Goal: Task Accomplishment & Management: Manage account settings

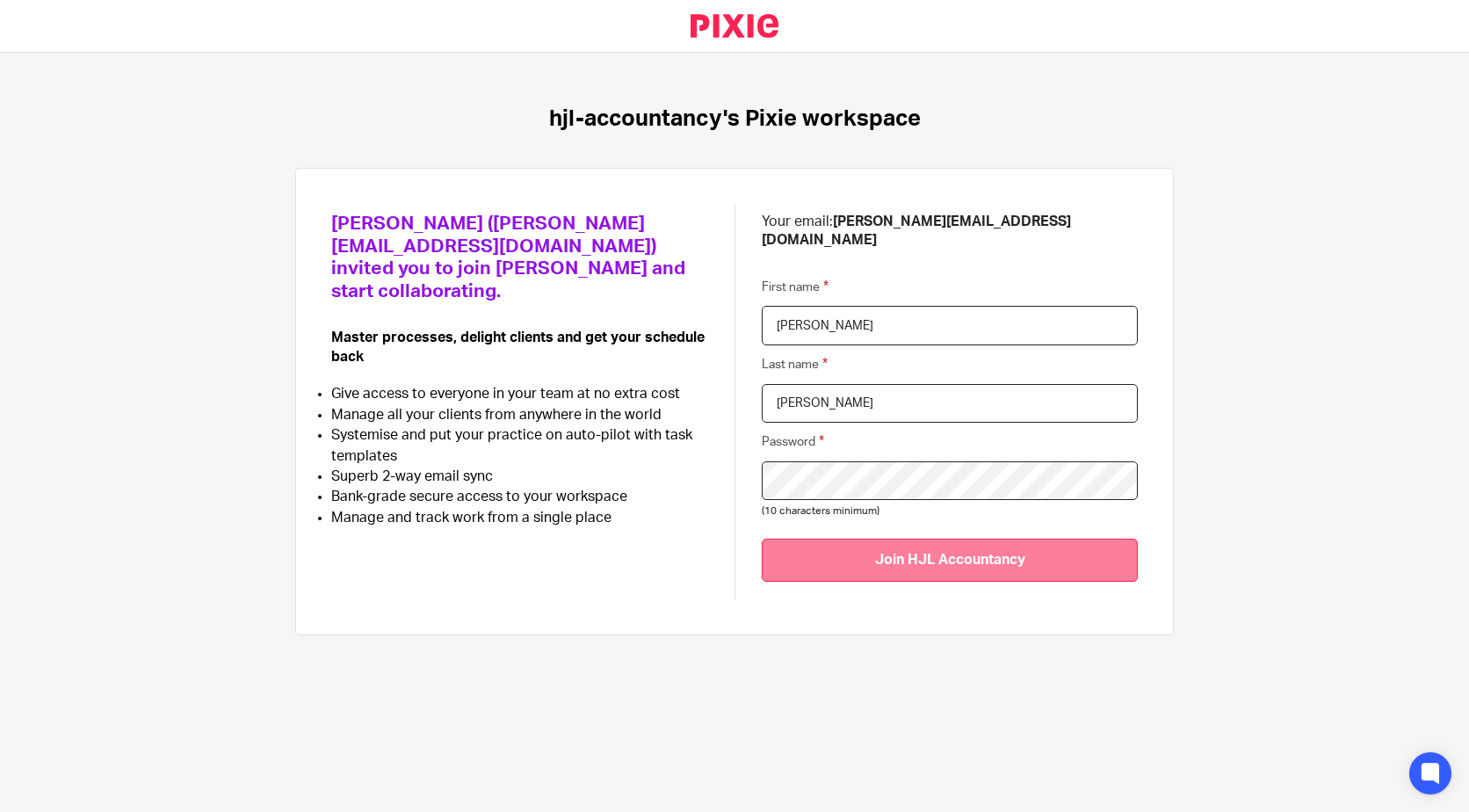
click at [964, 556] on input "Join HJL Accountancy" at bounding box center [950, 559] width 376 height 43
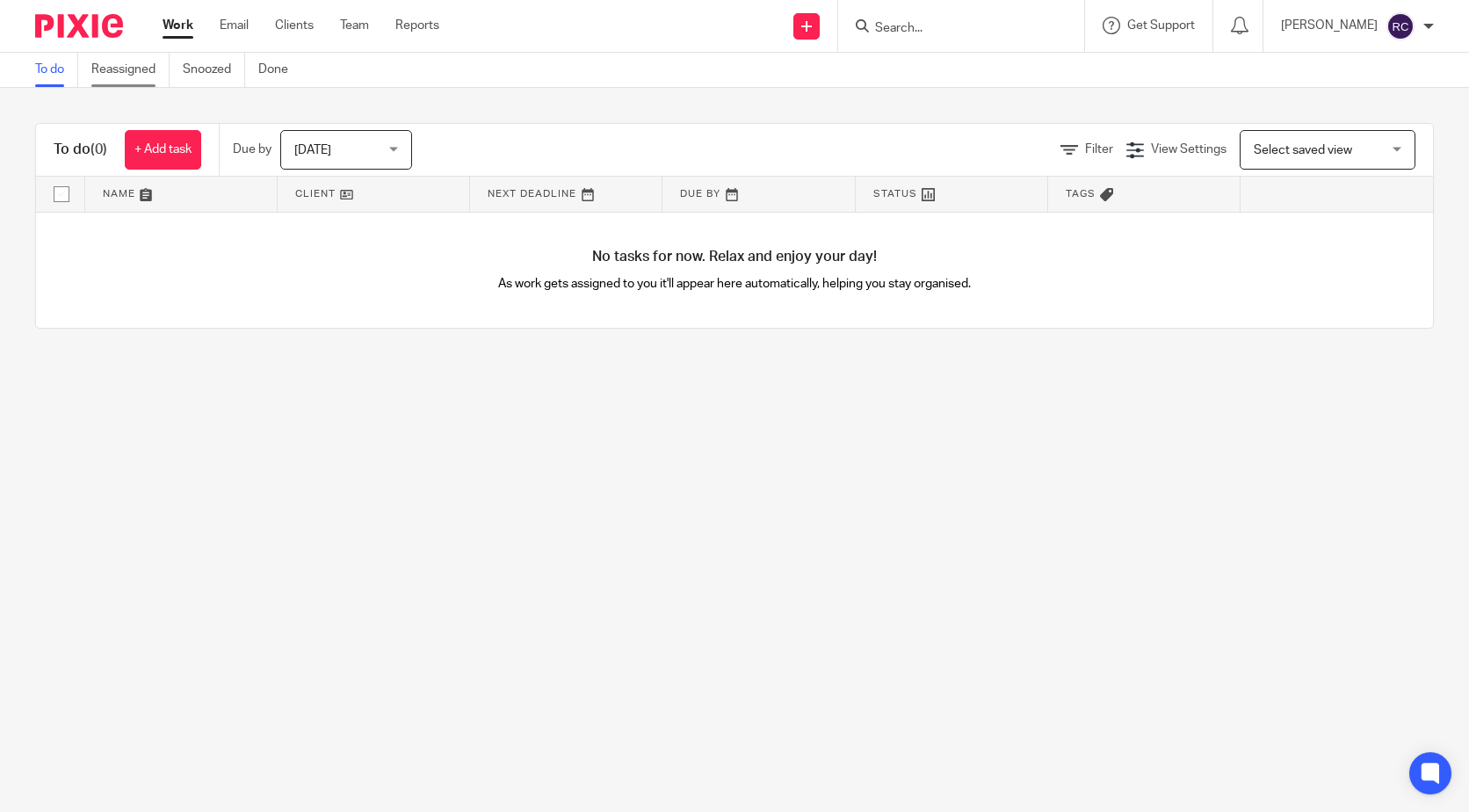
click at [113, 69] on link "Reassigned" at bounding box center [130, 69] width 78 height 34
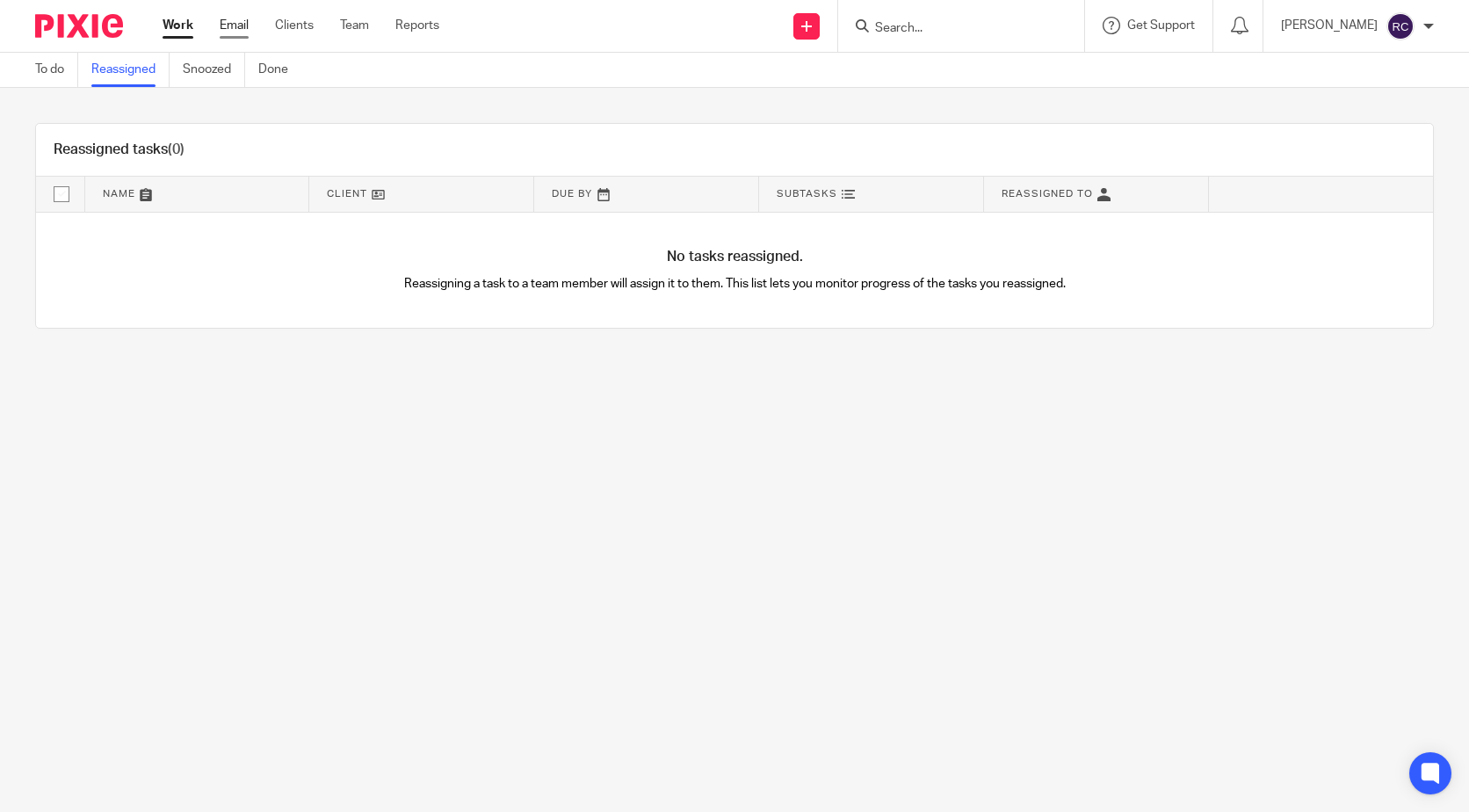
click at [233, 23] on link "Email" at bounding box center [234, 25] width 29 height 17
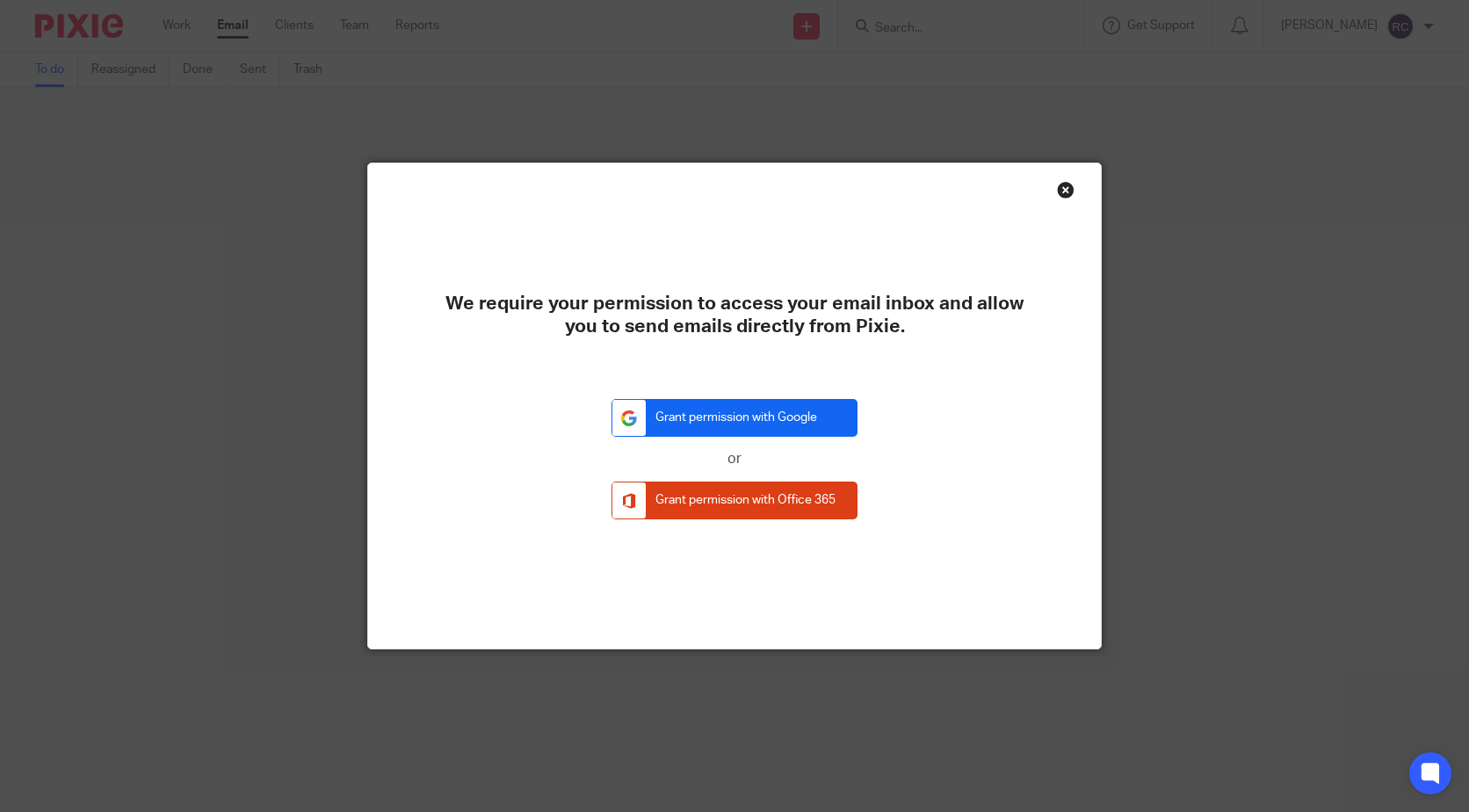
click at [762, 416] on link "Grant permission with Google" at bounding box center [735, 417] width 246 height 38
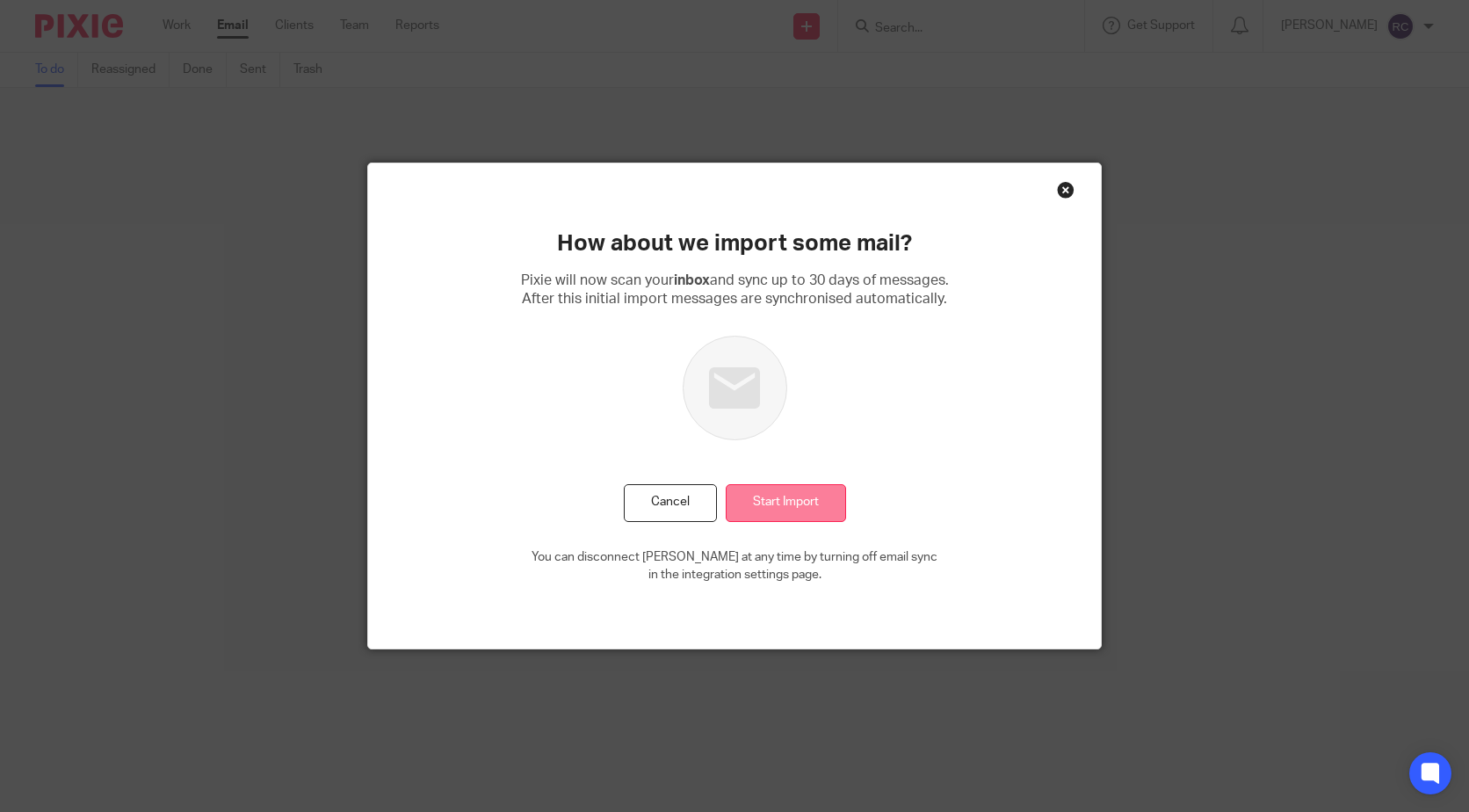
click at [799, 498] on input "Start Import" at bounding box center [786, 502] width 120 height 38
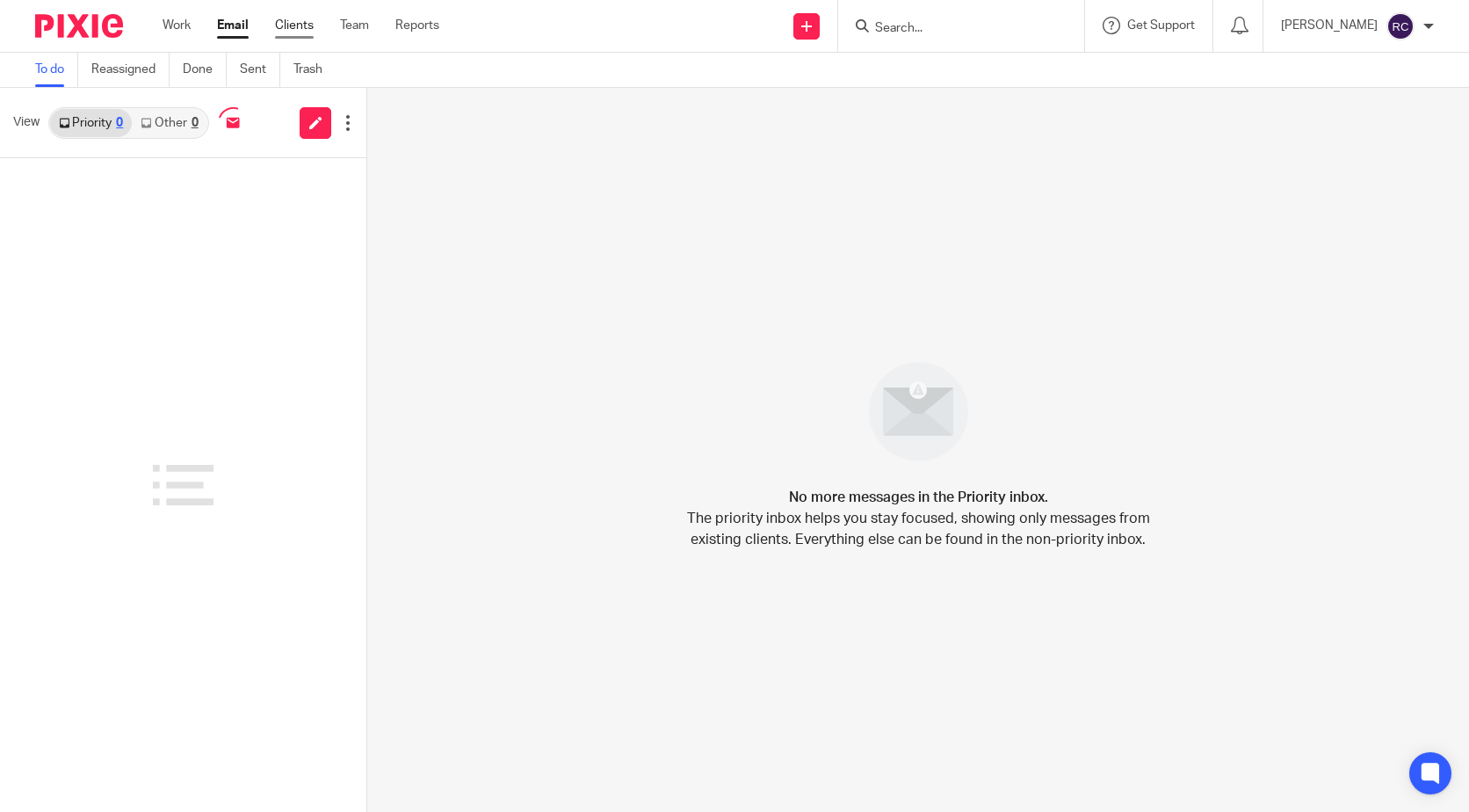
click at [294, 30] on link "Clients" at bounding box center [294, 25] width 39 height 17
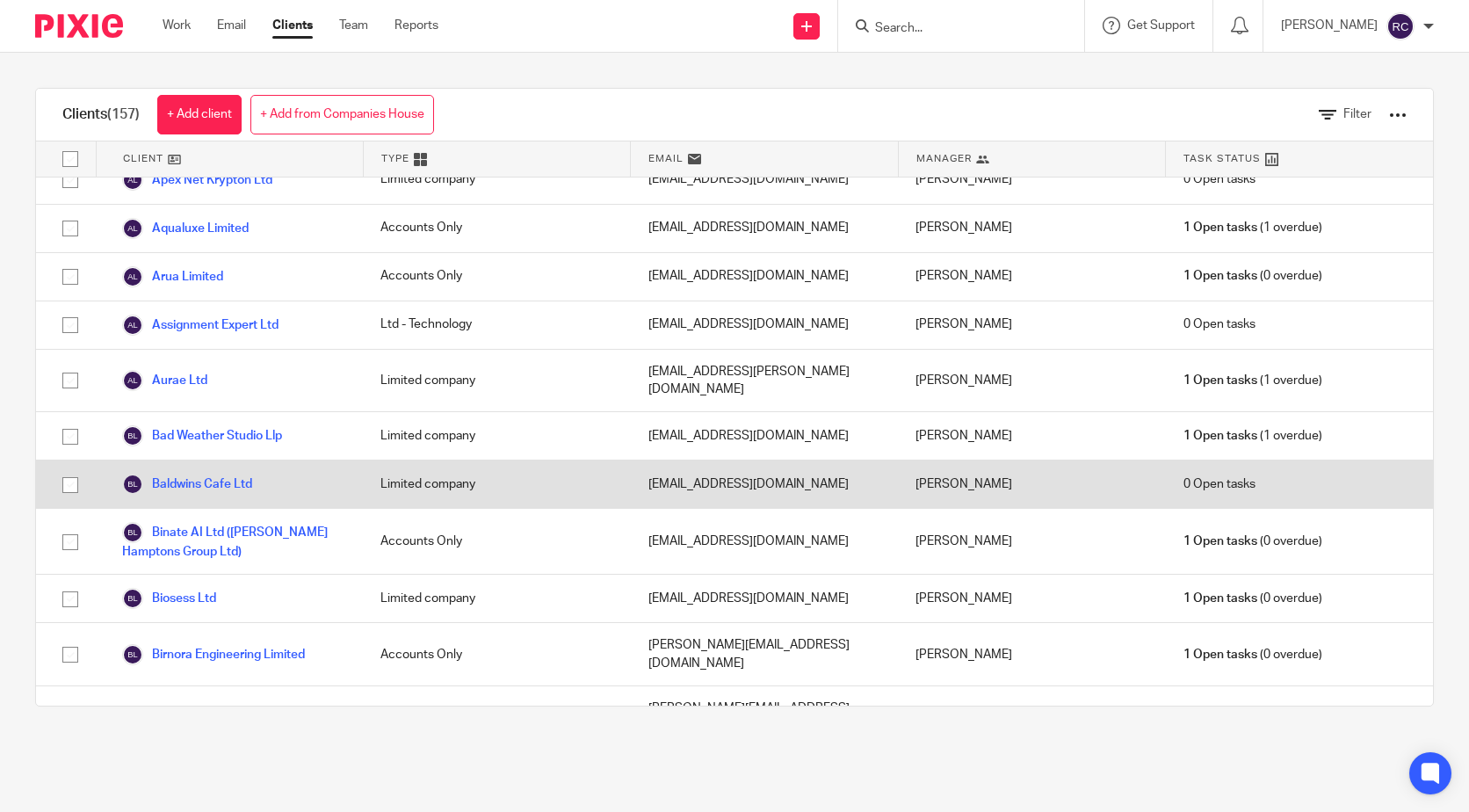
scroll to position [351, 0]
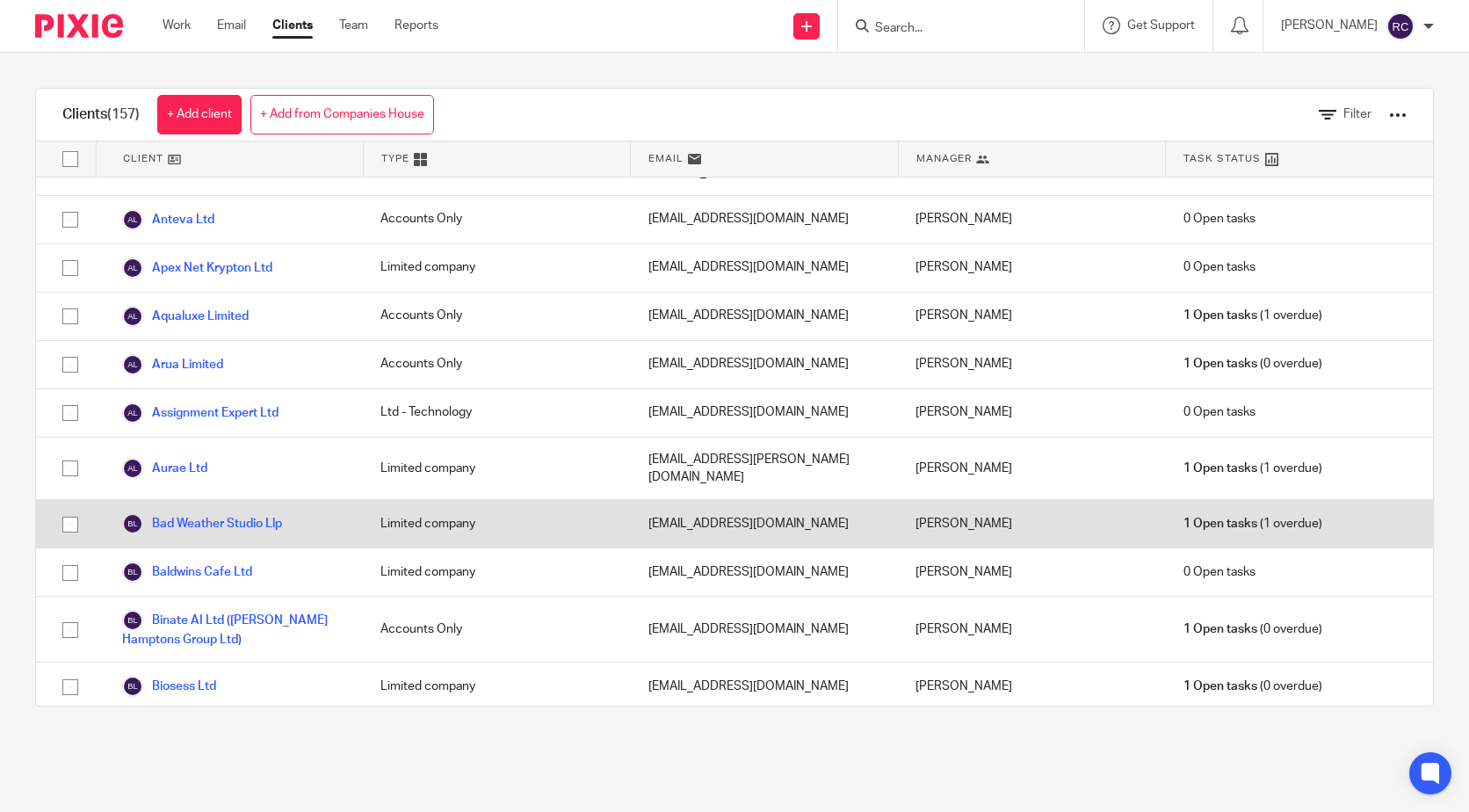
click at [1211, 515] on span "1 Open tasks" at bounding box center [1220, 524] width 74 height 17
